Goal: Find specific page/section: Find specific page/section

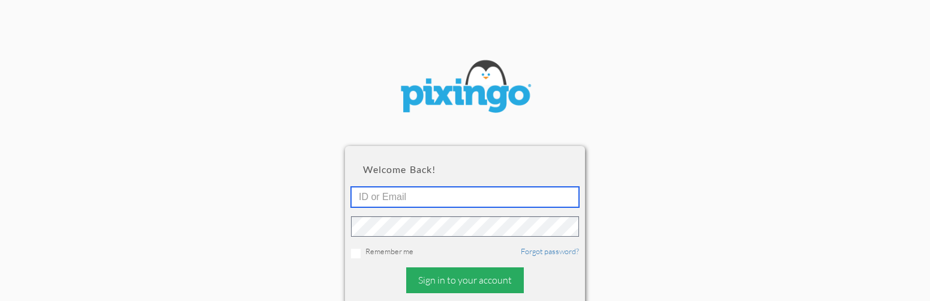
type input "[EMAIL_ADDRESS][DOMAIN_NAME]"
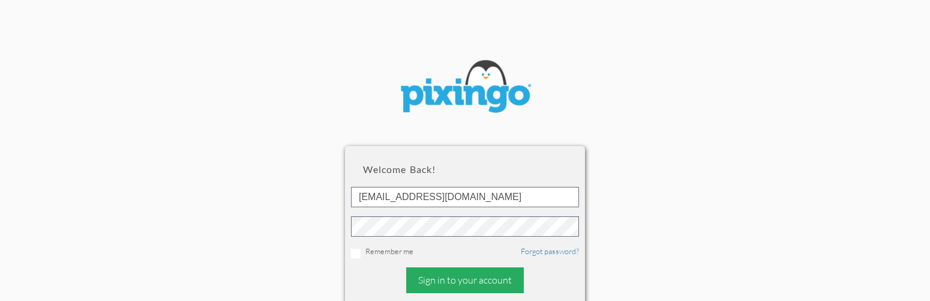
scroll to position [80, 0]
click at [462, 279] on div "Sign in to your account" at bounding box center [465, 280] width 118 height 26
click at [466, 282] on div "Sign in to your account" at bounding box center [465, 280] width 118 height 26
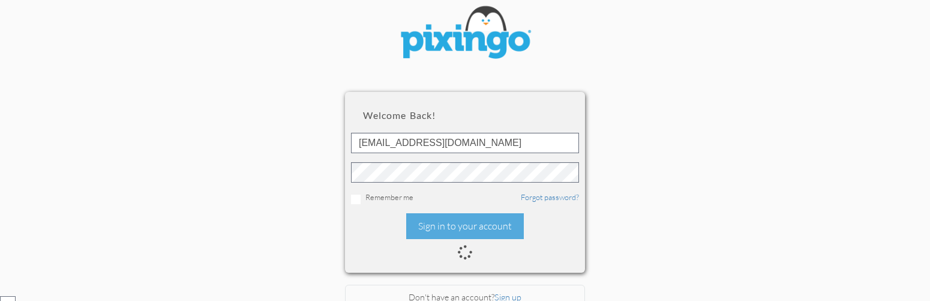
scroll to position [54, 0]
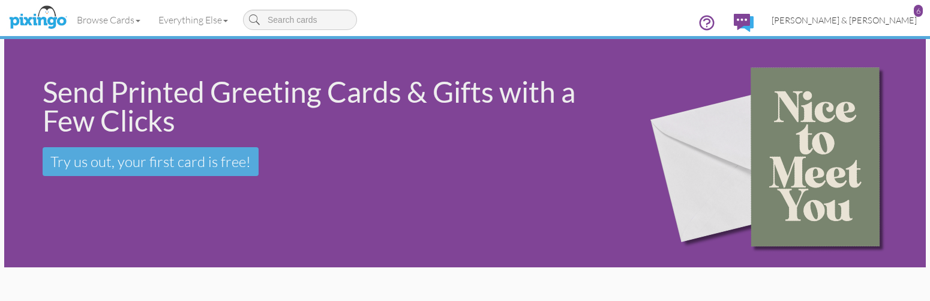
click at [915, 21] on span "[PERSON_NAME] & [PERSON_NAME]" at bounding box center [843, 20] width 145 height 10
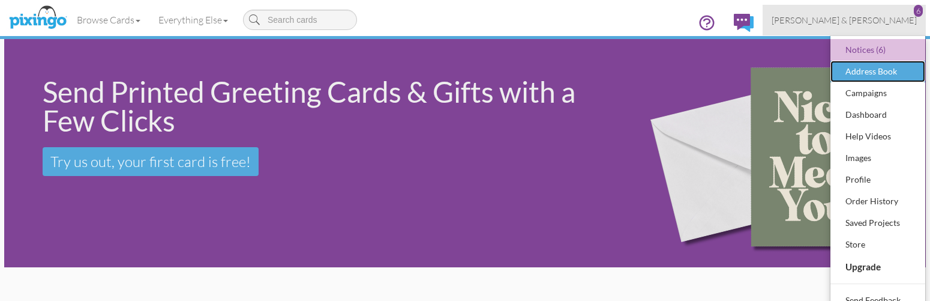
click at [863, 70] on div "Address Book" at bounding box center [877, 71] width 71 height 18
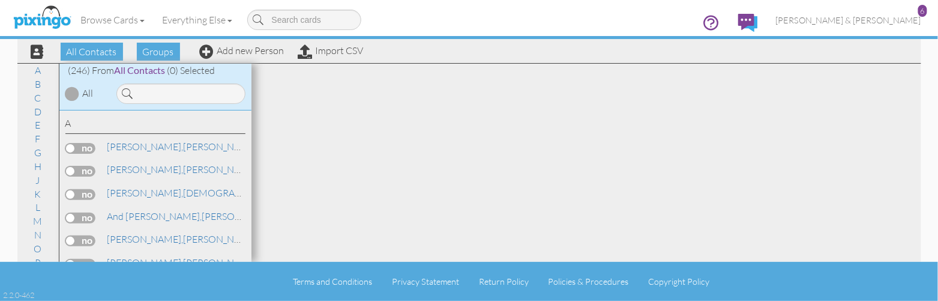
click at [128, 87] on span at bounding box center [127, 93] width 11 height 20
click at [152, 89] on input at bounding box center [180, 93] width 129 height 20
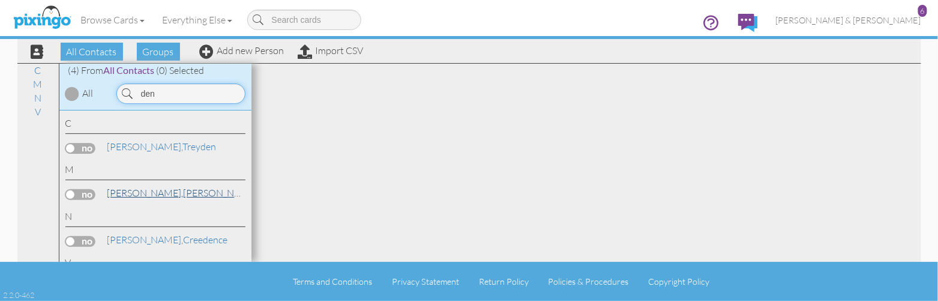
type input "den"
click at [147, 188] on span "[PERSON_NAME]," at bounding box center [145, 193] width 76 height 12
